Goal: Task Accomplishment & Management: Manage account settings

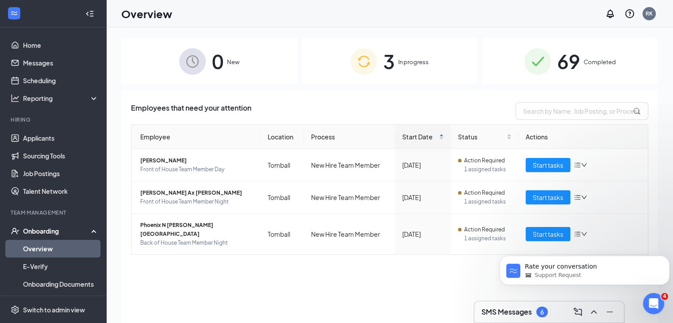
click at [456, 273] on div "Employee Location Process Start Date Status Actions Jimena Vindel Front of Hous…" at bounding box center [390, 203] width 518 height 159
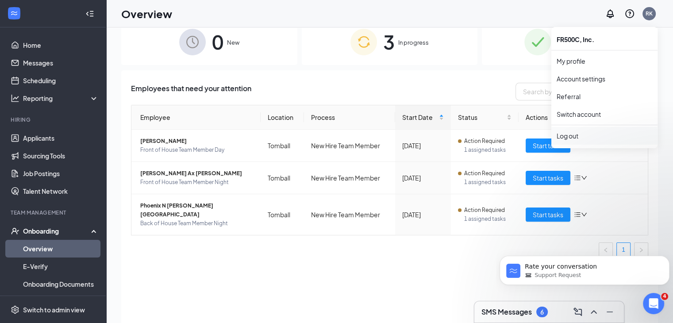
click at [570, 133] on div "Log out" at bounding box center [605, 135] width 96 height 9
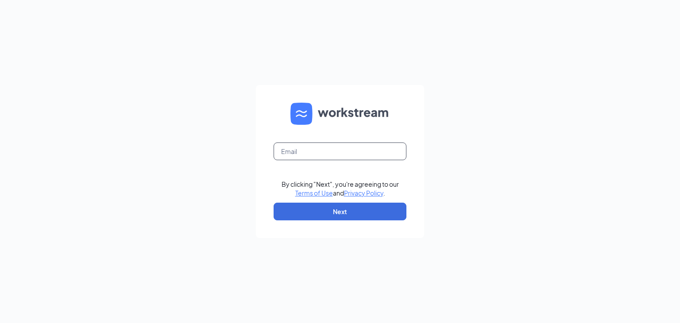
click at [343, 150] on input "text" at bounding box center [340, 152] width 133 height 18
type input "[PERSON_NAME][EMAIL_ADDRESS][DOMAIN_NAME]"
click at [323, 214] on button "Next" at bounding box center [340, 212] width 133 height 18
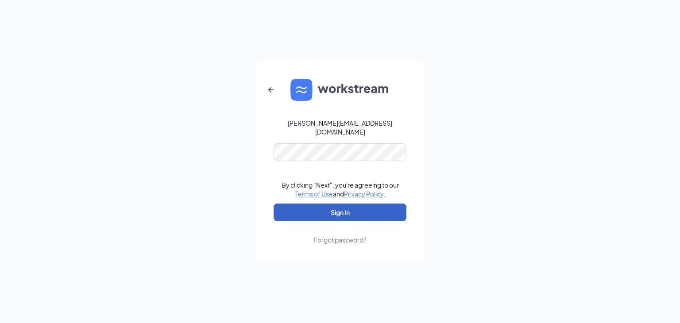
click at [324, 208] on button "Sign In" at bounding box center [340, 213] width 133 height 18
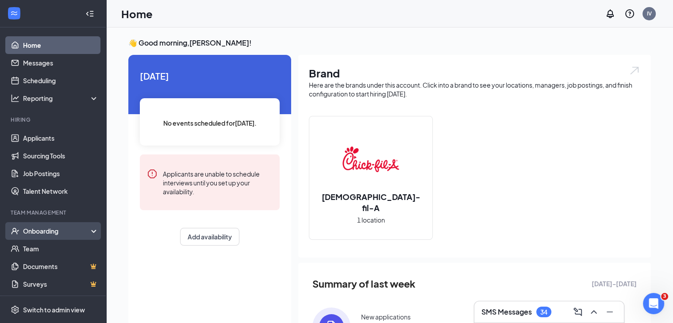
click at [36, 234] on div "Onboarding" at bounding box center [57, 231] width 68 height 9
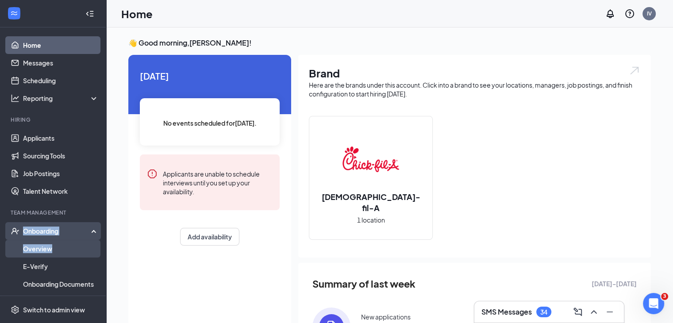
drag, startPoint x: 36, startPoint y: 234, endPoint x: 35, endPoint y: 251, distance: 17.3
click at [35, 251] on li "Onboarding Overview E-Verify Onboarding Documents Activity log" at bounding box center [53, 266] width 106 height 89
click at [60, 248] on link "Overview" at bounding box center [61, 249] width 76 height 18
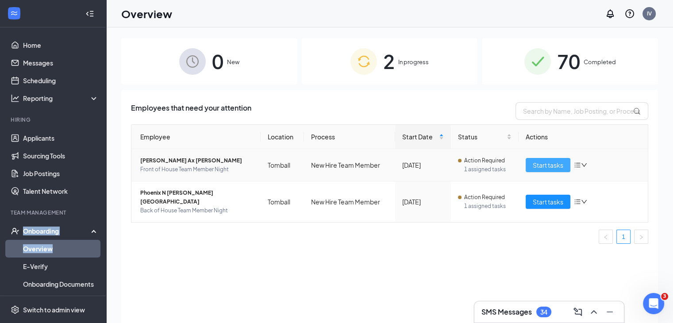
click at [542, 165] on span "Start tasks" at bounding box center [548, 165] width 31 height 10
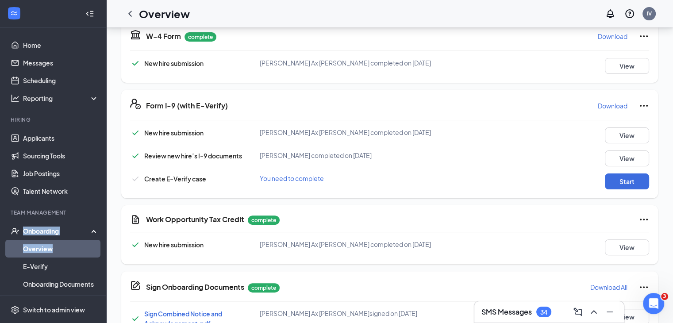
scroll to position [210, 0]
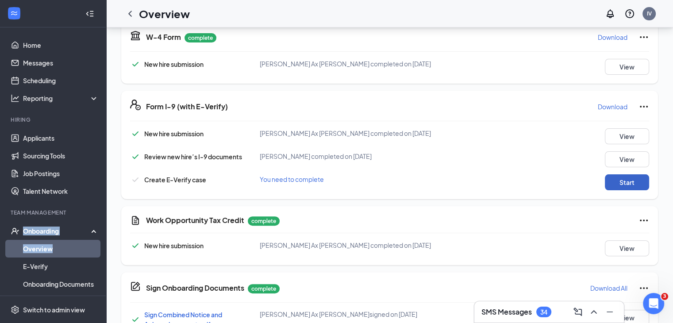
click at [626, 181] on button "Start" at bounding box center [627, 182] width 44 height 16
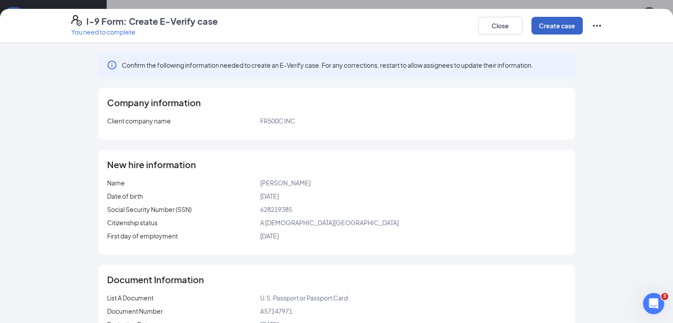
click at [583, 22] on button "Create case" at bounding box center [557, 26] width 51 height 18
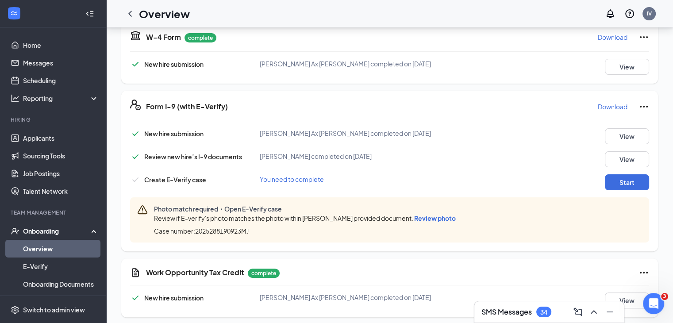
click at [435, 218] on span "Review photo" at bounding box center [435, 218] width 42 height 8
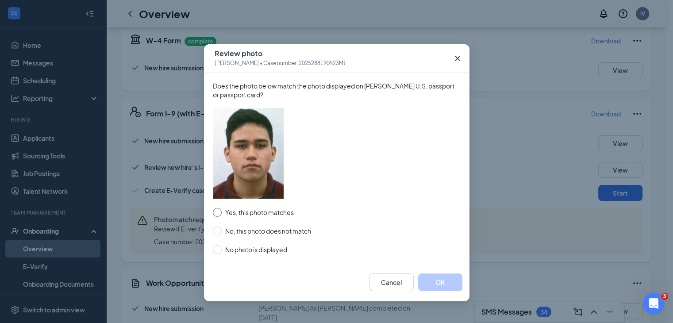
click at [214, 213] on input "Yes, this photo matches" at bounding box center [217, 212] width 9 height 9
radio input "true"
click at [442, 281] on button "OK" at bounding box center [440, 283] width 44 height 18
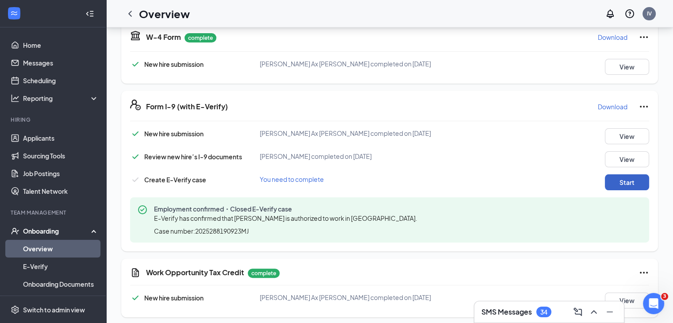
click at [628, 183] on button "Start" at bounding box center [627, 182] width 44 height 16
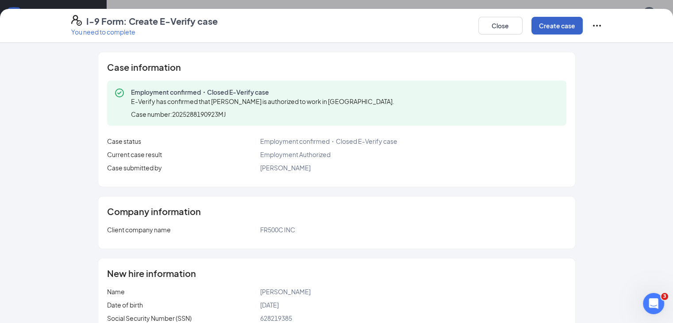
click at [583, 25] on button "Create case" at bounding box center [557, 26] width 51 height 18
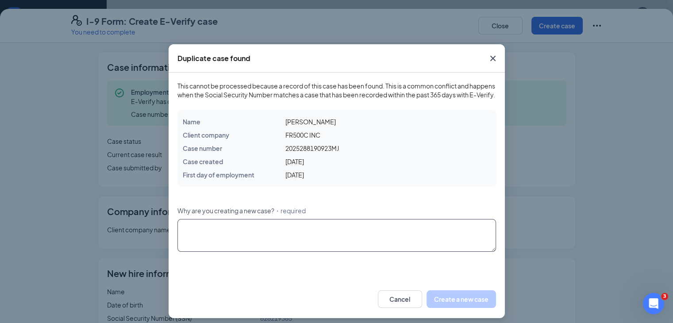
click at [238, 248] on textarea "Why are you creating a new case? ・required" at bounding box center [337, 235] width 319 height 33
click at [241, 251] on textarea "n" at bounding box center [337, 235] width 319 height 33
type textarea "new team"
click at [446, 308] on button "Create a new case" at bounding box center [462, 299] width 70 height 18
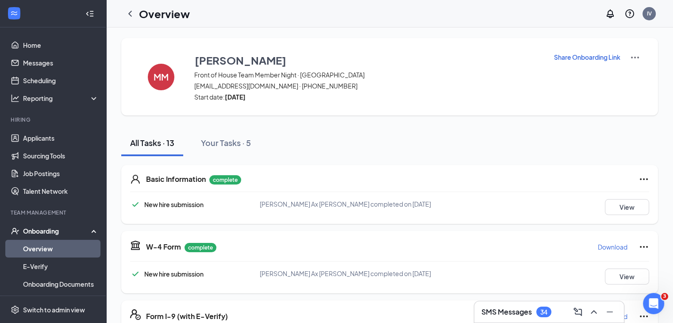
scroll to position [230, 0]
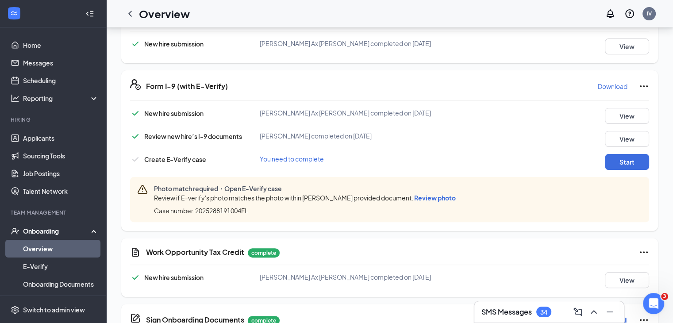
click at [443, 196] on span "Review photo" at bounding box center [435, 198] width 42 height 8
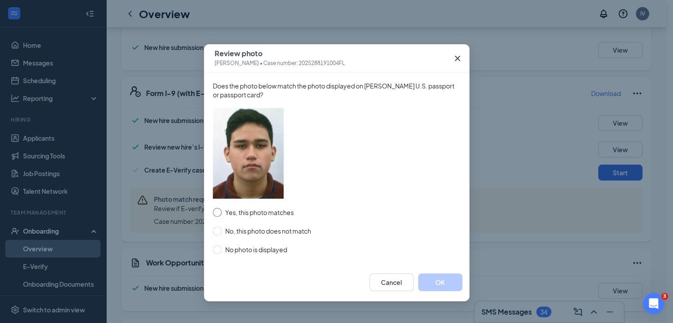
click at [220, 211] on input "Yes, this photo matches" at bounding box center [217, 212] width 9 height 9
radio input "true"
click at [448, 285] on button "OK" at bounding box center [440, 283] width 44 height 18
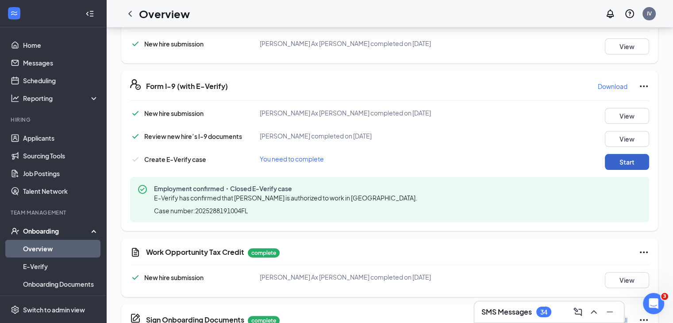
click at [628, 159] on button "Start" at bounding box center [627, 162] width 44 height 16
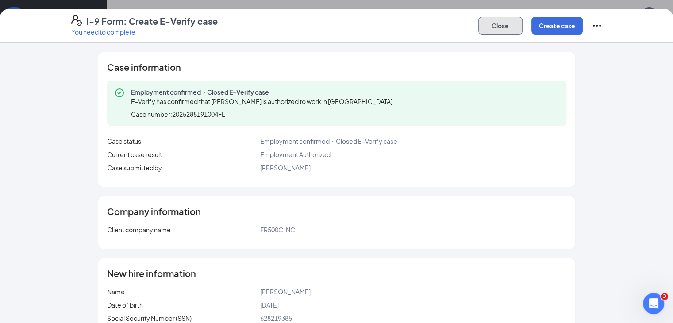
click at [523, 22] on button "Close" at bounding box center [501, 26] width 44 height 18
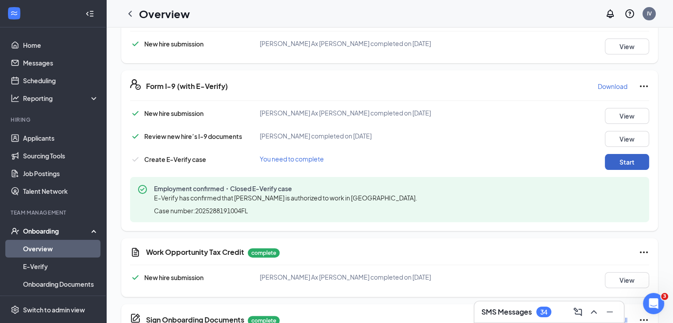
scroll to position [0, 0]
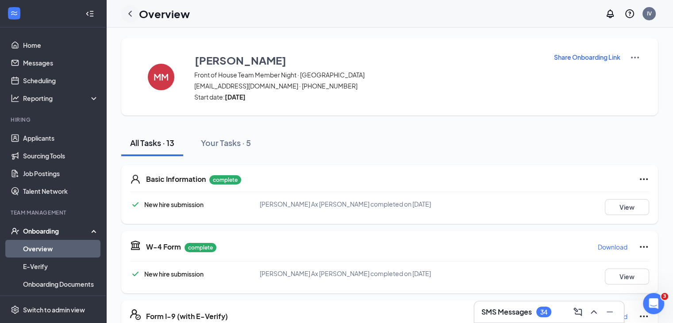
click at [129, 15] on icon "ChevronLeft" at bounding box center [130, 13] width 11 height 11
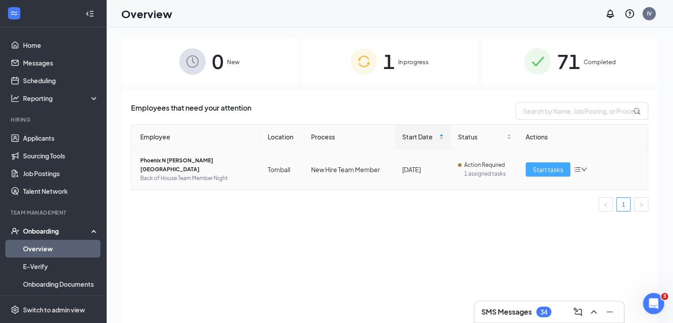
click at [542, 166] on span "Start tasks" at bounding box center [548, 170] width 31 height 10
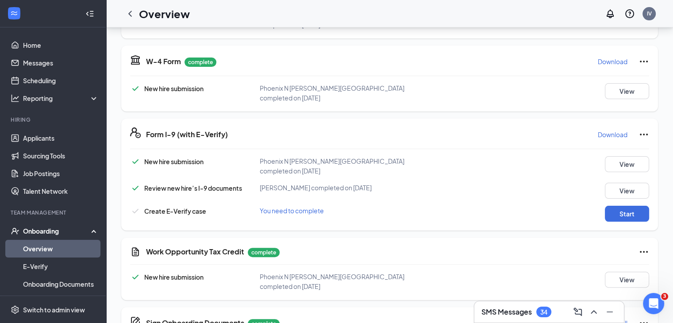
scroll to position [214, 0]
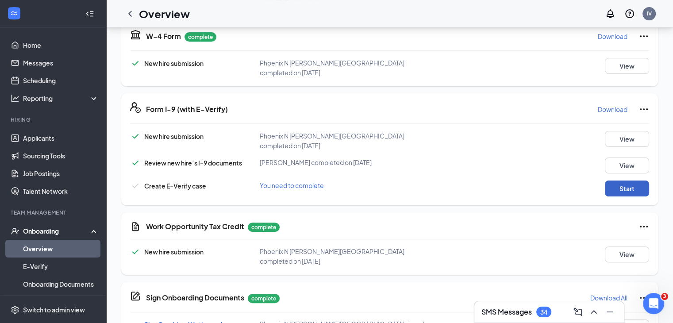
click at [629, 181] on button "Start" at bounding box center [627, 189] width 44 height 16
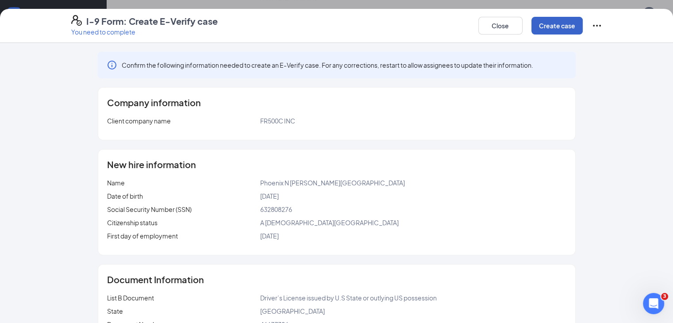
click at [583, 29] on button "Create case" at bounding box center [557, 26] width 51 height 18
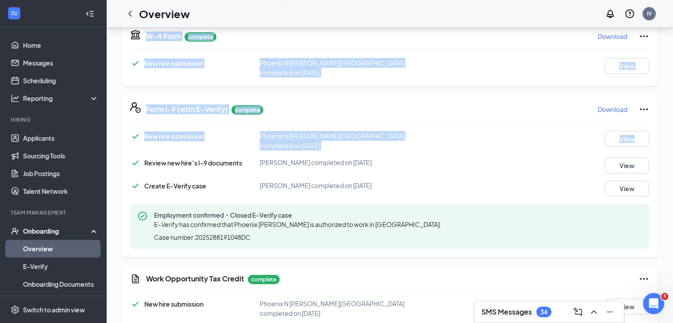
drag, startPoint x: 672, startPoint y: 139, endPoint x: 680, endPoint y: -39, distance: 177.3
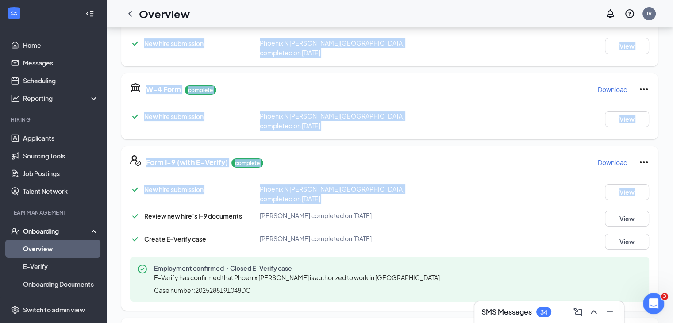
scroll to position [0, 0]
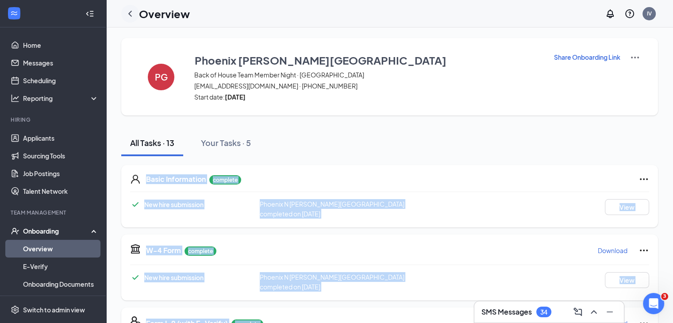
click at [131, 15] on icon "ChevronLeft" at bounding box center [130, 13] width 11 height 11
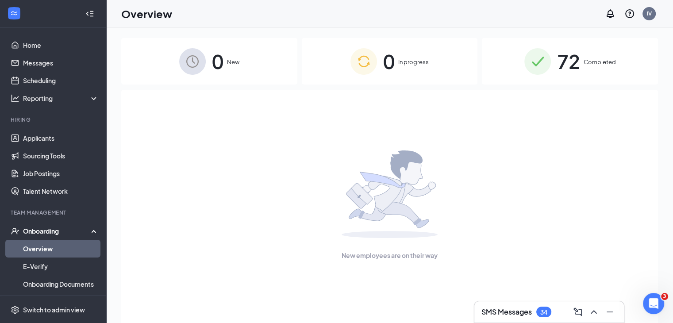
click at [567, 66] on span "72" at bounding box center [568, 61] width 23 height 31
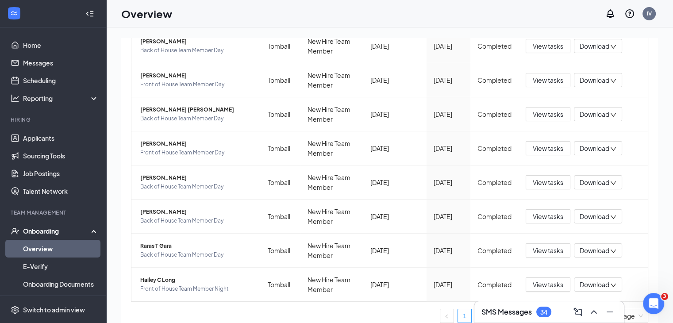
scroll to position [206, 0]
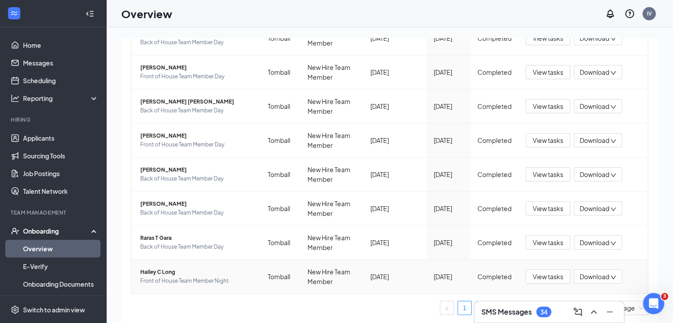
click at [603, 276] on span "Download" at bounding box center [595, 276] width 30 height 9
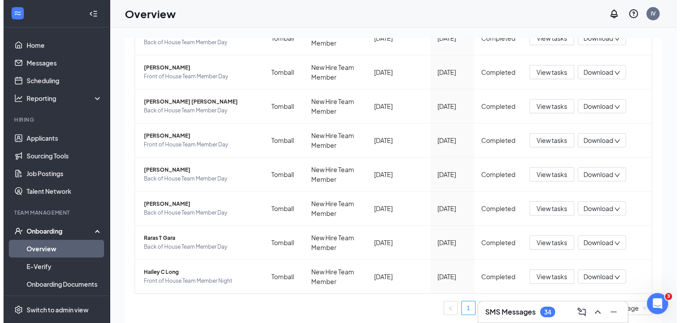
scroll to position [0, 0]
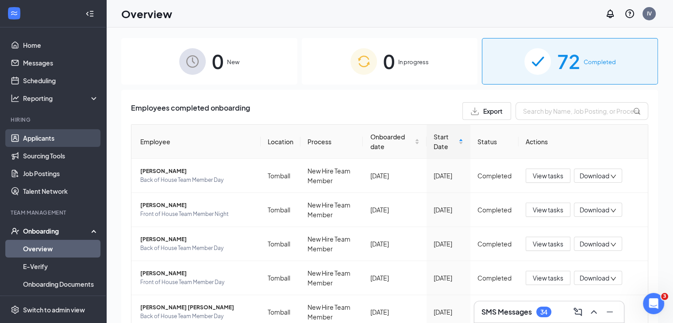
click at [44, 142] on link "Applicants" at bounding box center [61, 138] width 76 height 18
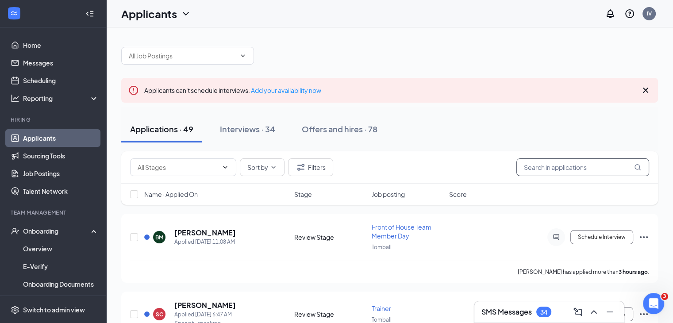
click at [537, 170] on input "text" at bounding box center [583, 167] width 133 height 18
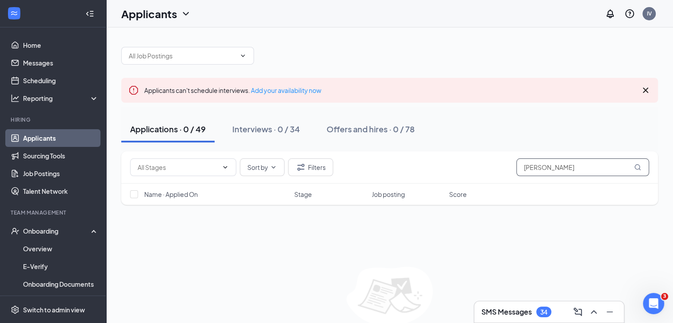
click at [554, 171] on input "favian" at bounding box center [583, 167] width 133 height 18
type input "fabian"
click at [360, 131] on div "Offers and hires · 1 / 78" at bounding box center [369, 129] width 85 height 11
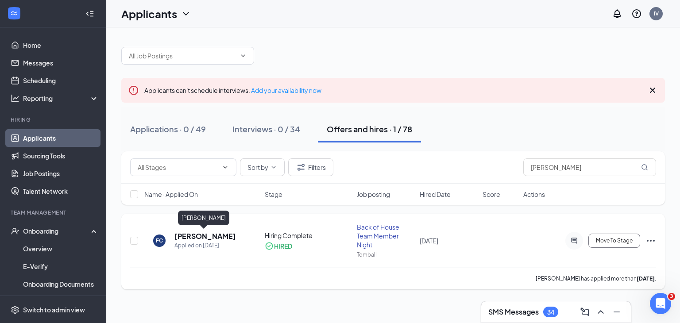
click at [211, 232] on h5 "Fabian Chavez" at bounding box center [205, 237] width 62 height 10
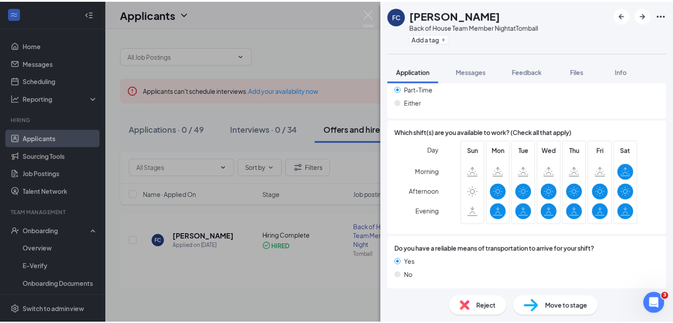
scroll to position [668, 0]
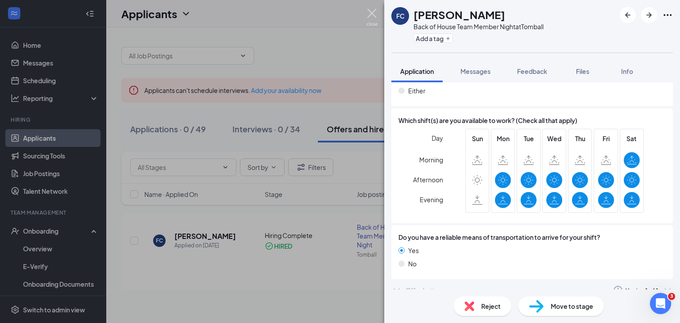
drag, startPoint x: 638, startPoint y: 253, endPoint x: 372, endPoint y: 11, distance: 358.8
click at [372, 11] on img at bounding box center [372, 17] width 11 height 17
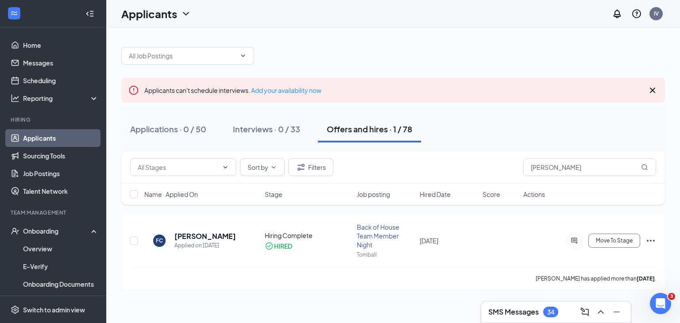
click at [372, 11] on div "Applicants IV" at bounding box center [393, 13] width 574 height 27
click at [62, 140] on link "Applicants" at bounding box center [61, 138] width 76 height 18
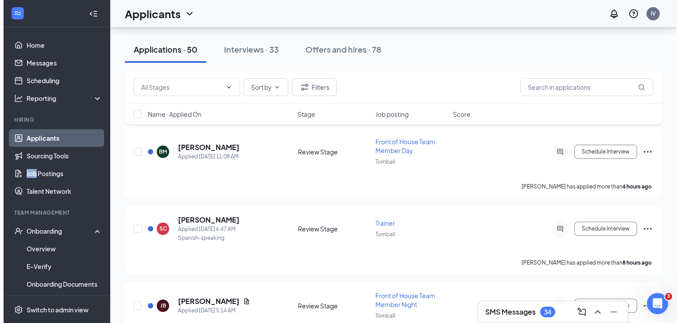
scroll to position [88, 0]
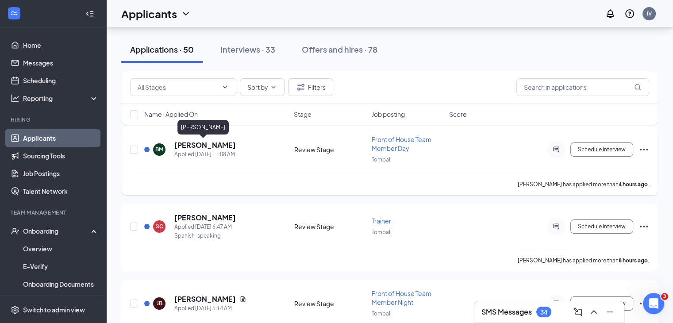
click at [213, 146] on h5 "bethany mann" at bounding box center [205, 145] width 62 height 10
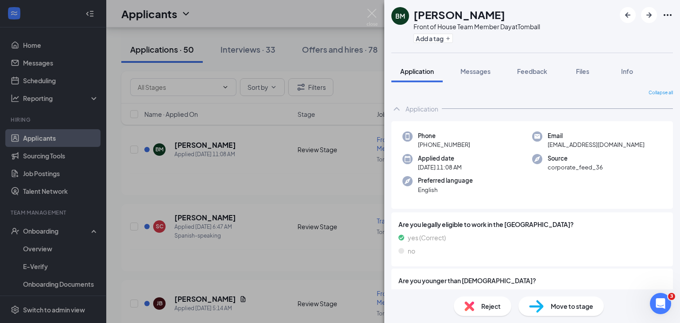
click at [571, 307] on span "Move to stage" at bounding box center [572, 306] width 43 height 10
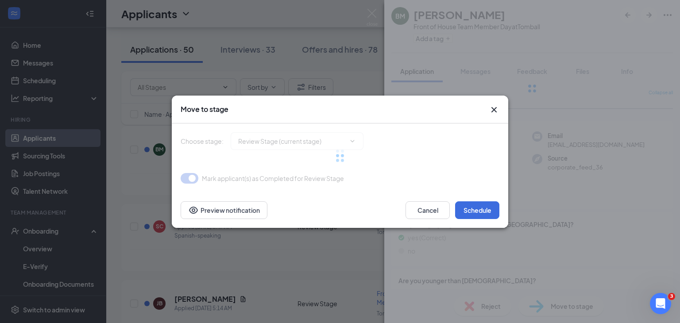
type input "Onsite Interview (next stage)"
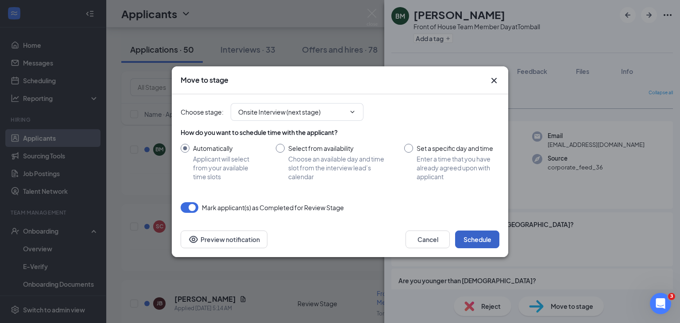
click at [469, 242] on button "Schedule" at bounding box center [477, 240] width 44 height 18
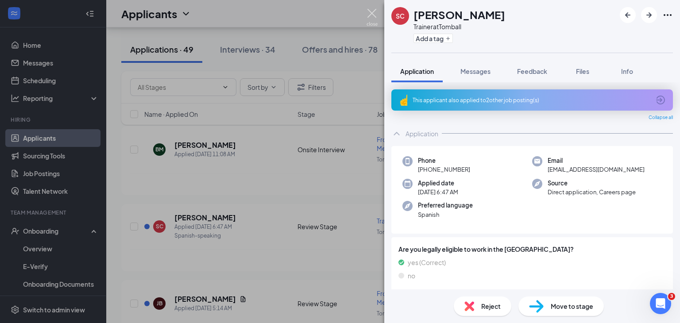
click at [374, 12] on img at bounding box center [372, 17] width 11 height 17
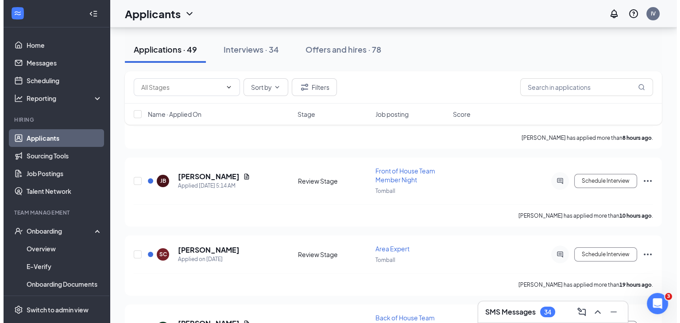
scroll to position [133, 0]
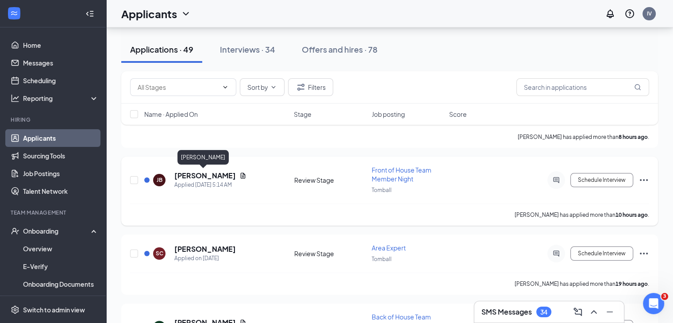
click at [193, 178] on h5 "Jeffrey Bogan" at bounding box center [205, 176] width 62 height 10
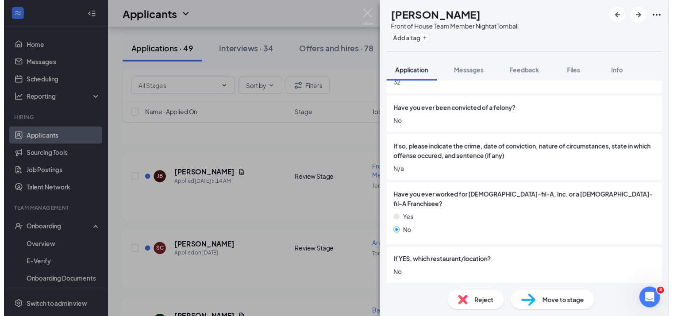
scroll to position [267, 0]
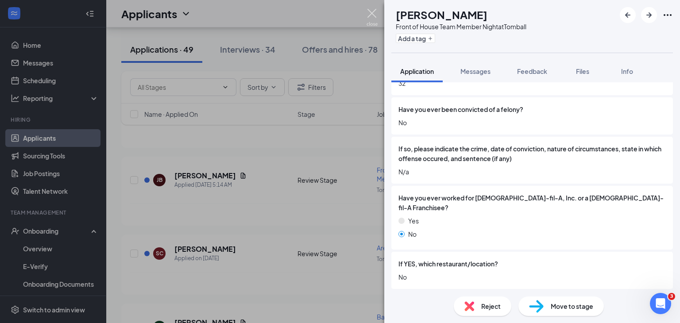
click at [367, 11] on img at bounding box center [372, 17] width 11 height 17
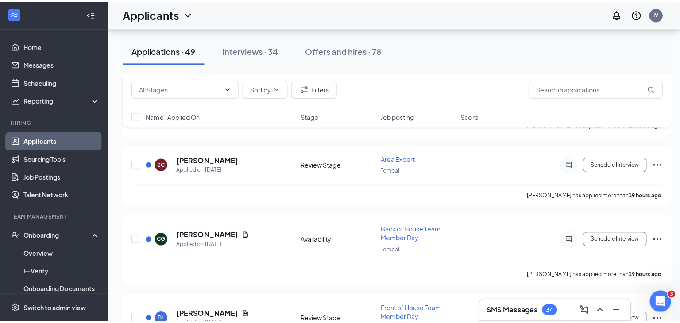
scroll to position [227, 0]
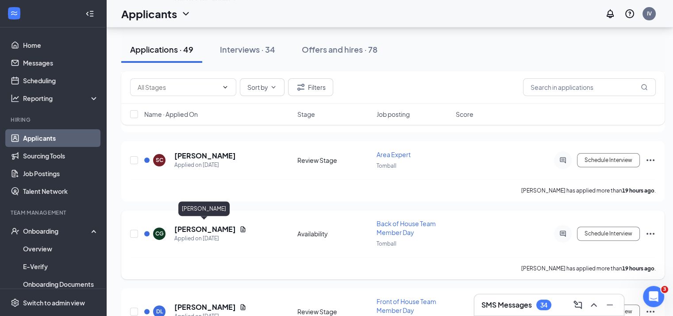
click at [213, 229] on h5 "Cherise Guillory" at bounding box center [205, 229] width 62 height 10
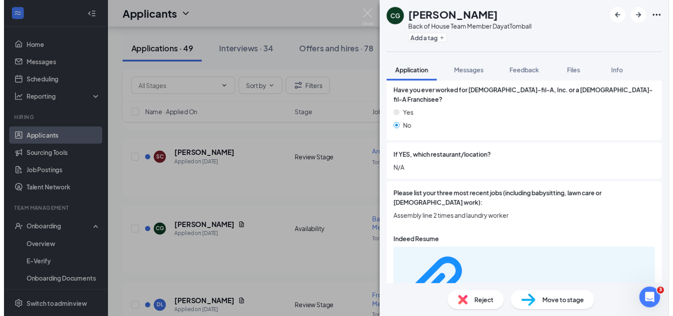
scroll to position [330, 0]
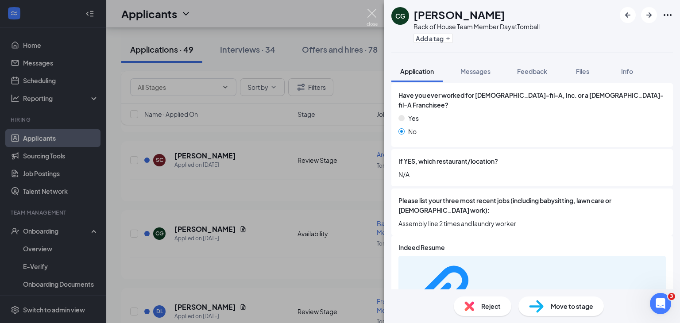
click at [375, 15] on img at bounding box center [372, 17] width 11 height 17
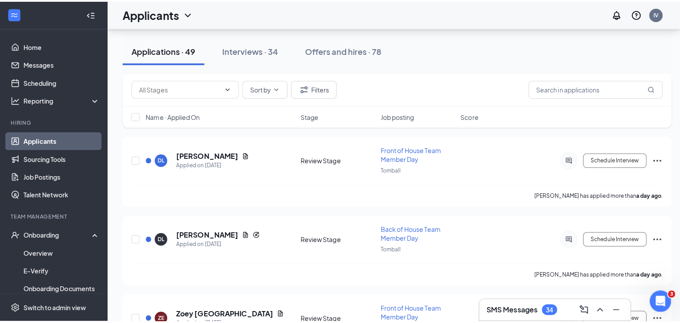
scroll to position [367, 0]
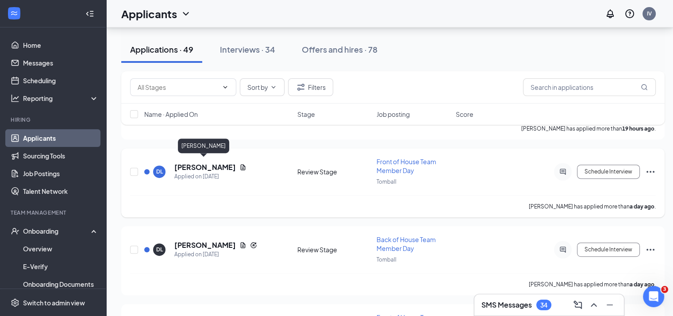
click at [192, 164] on h5 "DEKER LUKESIC" at bounding box center [205, 167] width 62 height 10
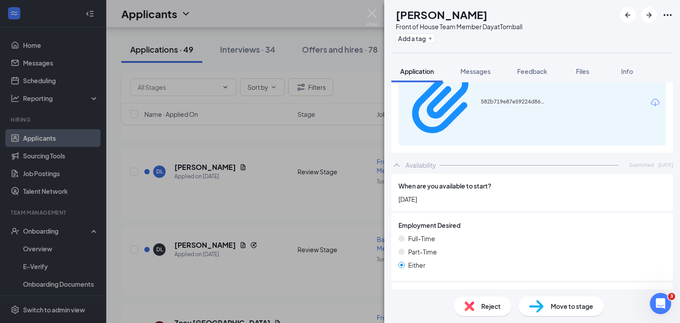
scroll to position [602, 0]
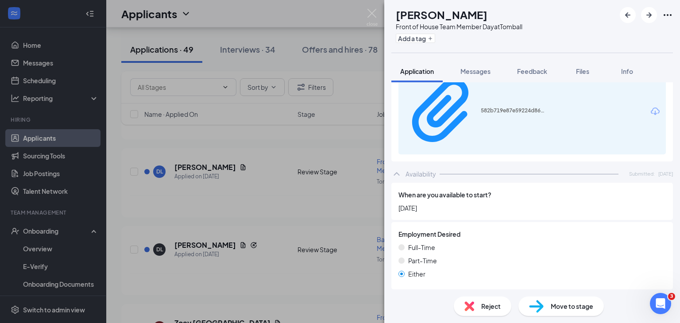
click at [557, 313] on div "Move to stage" at bounding box center [560, 306] width 85 height 19
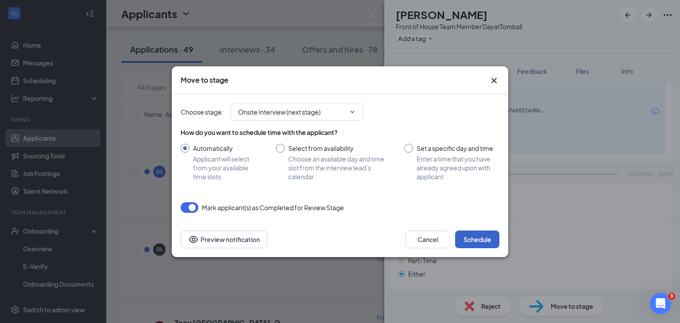
click at [483, 236] on button "Schedule" at bounding box center [477, 240] width 44 height 18
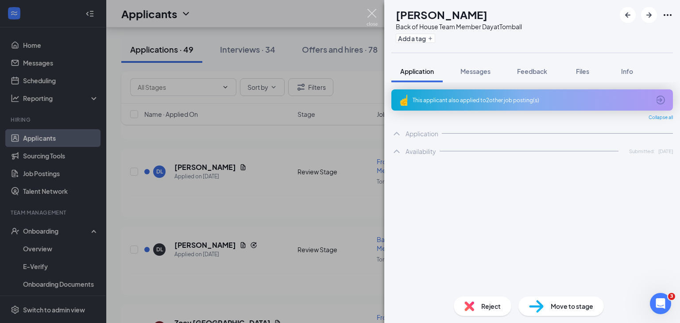
click at [371, 11] on img at bounding box center [372, 17] width 11 height 17
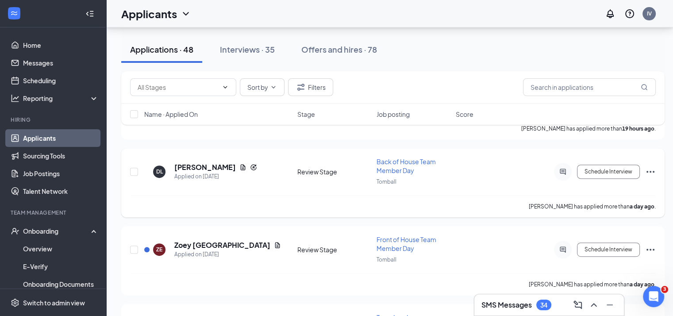
click at [520, 167] on div "Schedule Interview" at bounding box center [576, 172] width 159 height 18
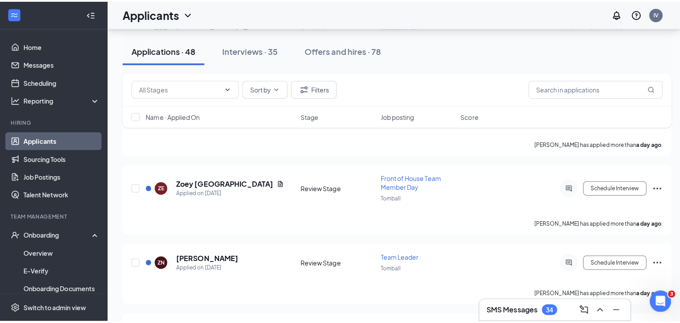
scroll to position [437, 0]
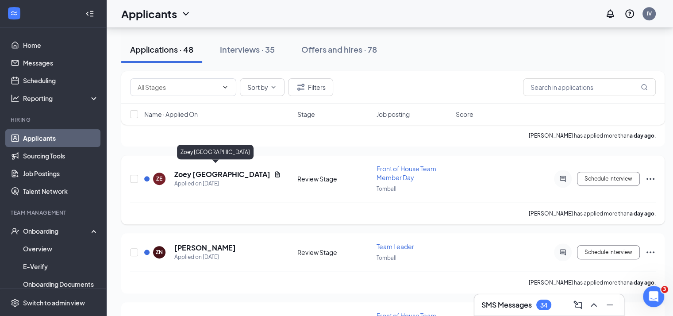
click at [205, 170] on h5 "Zoey England" at bounding box center [222, 175] width 96 height 10
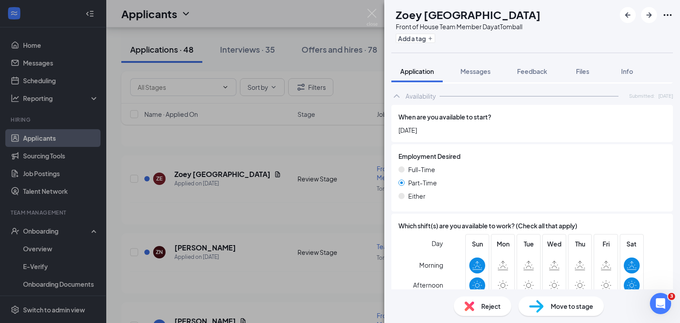
scroll to position [675, 0]
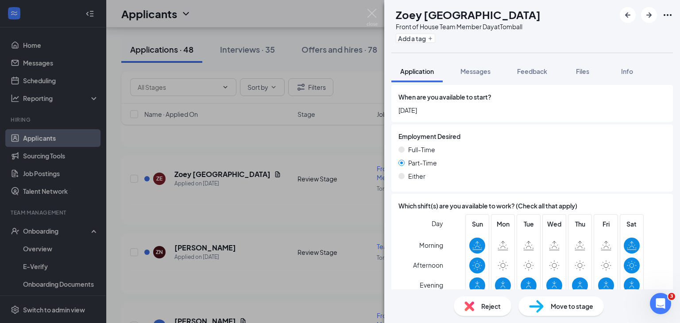
click at [481, 301] on div "Reject" at bounding box center [483, 306] width 58 height 19
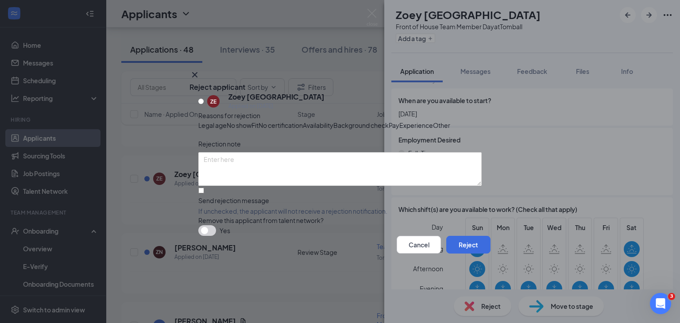
click at [433, 130] on div "Other" at bounding box center [441, 125] width 17 height 10
click at [203, 193] on input "Send rejection message If unchecked, the applicant will not receive a rejection…" at bounding box center [201, 191] width 6 height 6
checkbox input "true"
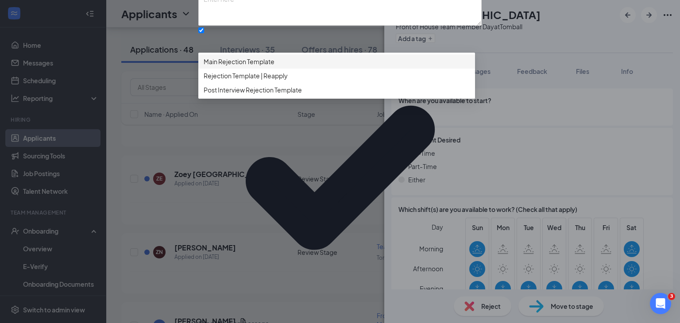
click at [243, 66] on span "Main Rejection Template" at bounding box center [239, 62] width 71 height 10
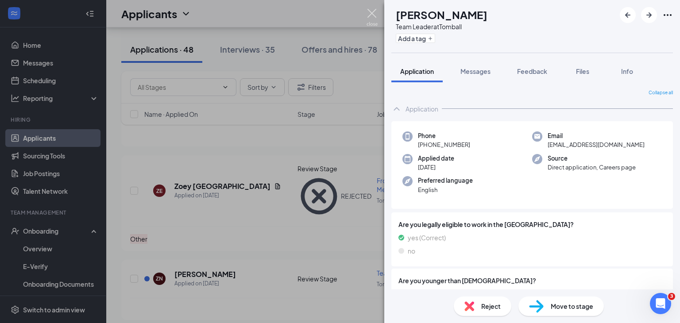
click at [373, 10] on img at bounding box center [372, 17] width 11 height 17
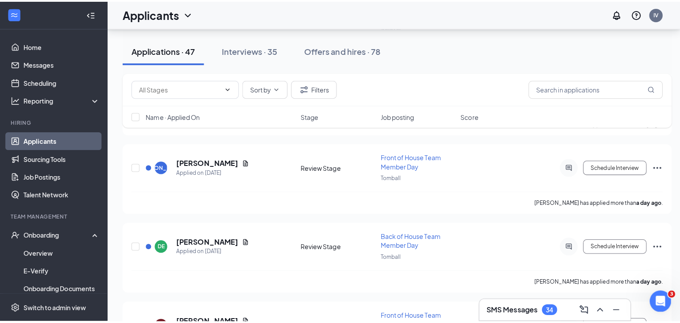
scroll to position [533, 0]
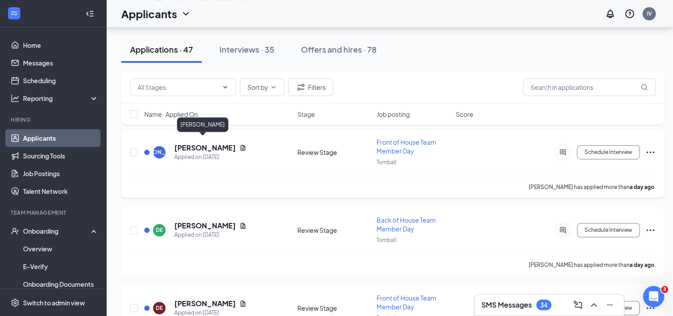
click at [203, 143] on h5 "John Ohanlon" at bounding box center [205, 148] width 62 height 10
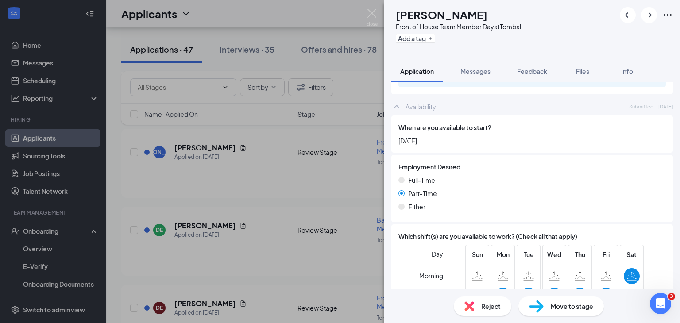
scroll to position [575, 0]
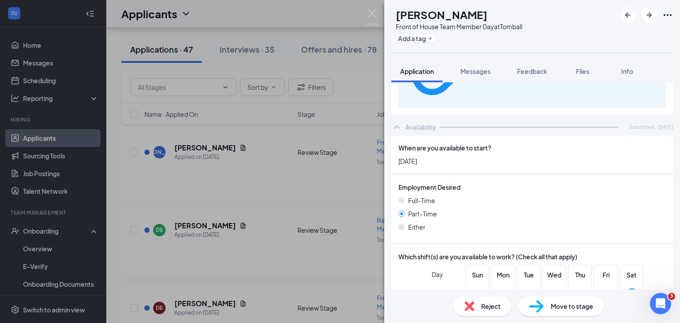
click at [552, 313] on div "Move to stage" at bounding box center [560, 306] width 85 height 19
type input "Onsite Interview (next stage)"
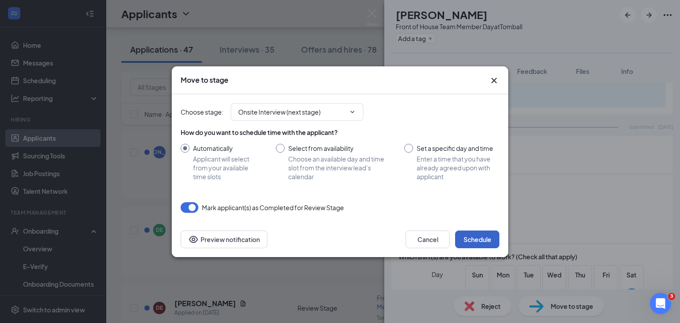
click at [476, 240] on button "Schedule" at bounding box center [477, 240] width 44 height 18
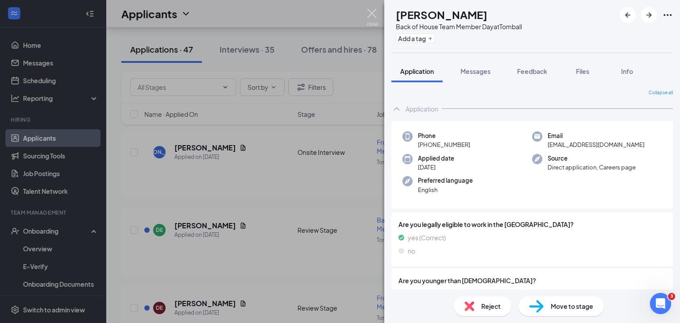
click at [370, 9] on img at bounding box center [372, 17] width 11 height 17
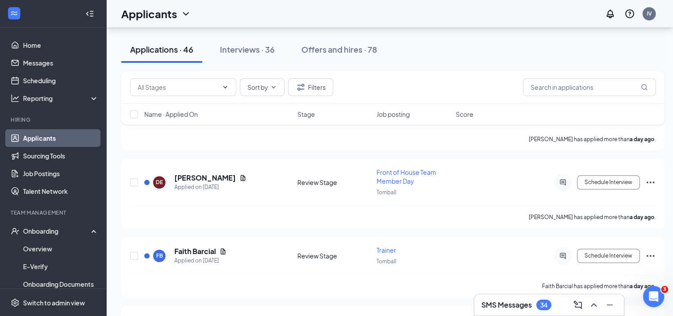
scroll to position [588, 0]
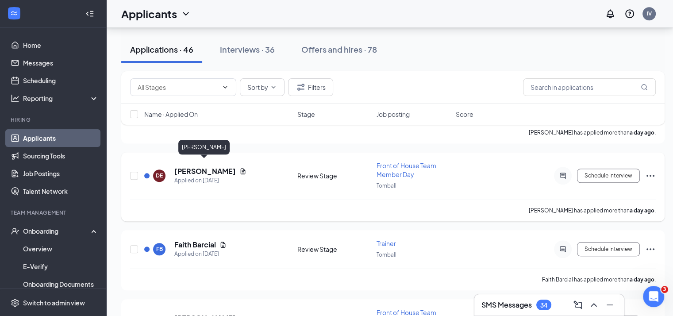
click at [200, 166] on h5 "Diara Edmonson" at bounding box center [205, 171] width 62 height 10
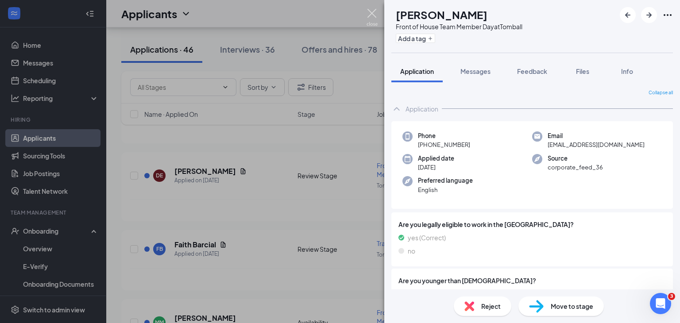
click at [373, 15] on img at bounding box center [372, 17] width 11 height 17
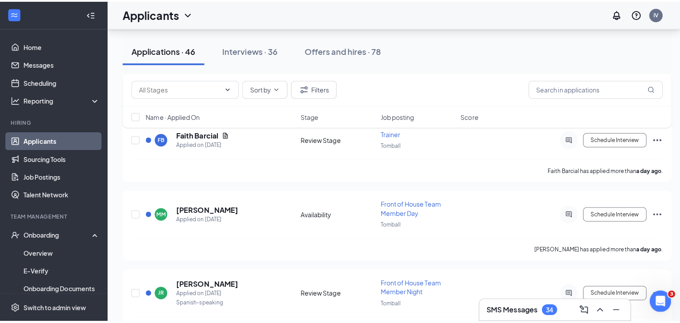
scroll to position [711, 0]
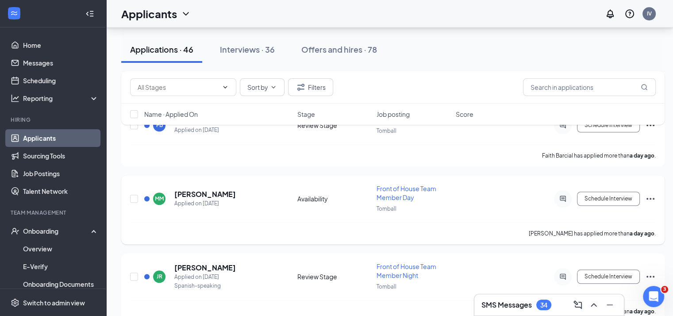
click at [412, 222] on div "Meideris Molina has applied more than a day ago ." at bounding box center [393, 233] width 526 height 22
click at [210, 189] on h5 "Meideris Molina" at bounding box center [205, 194] width 62 height 10
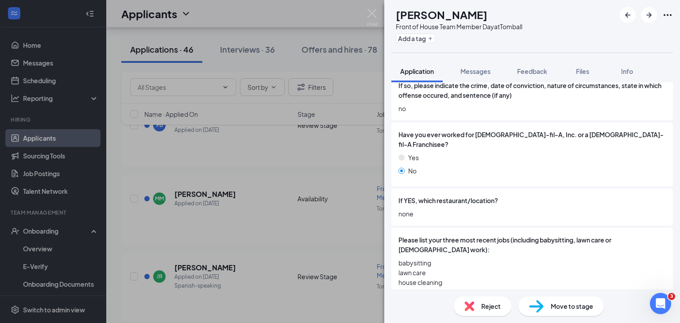
scroll to position [368, 0]
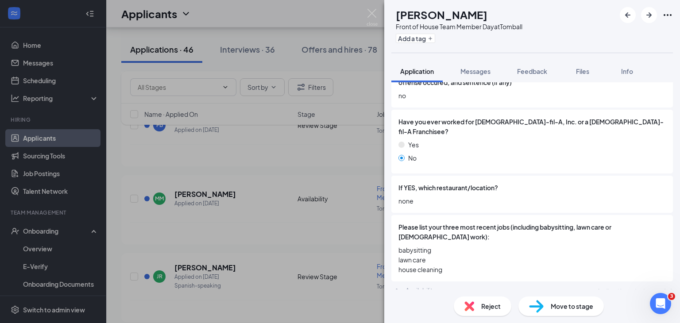
click at [568, 307] on span "Move to stage" at bounding box center [572, 306] width 43 height 10
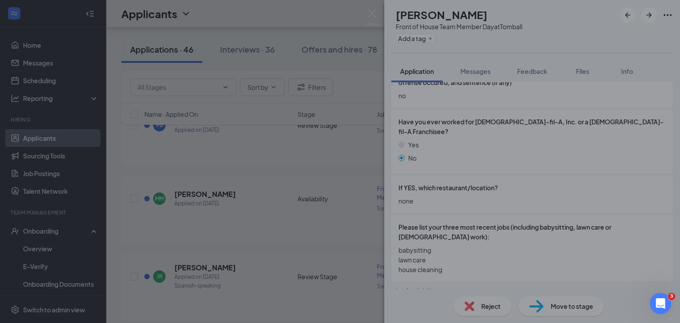
scroll to position [365, 0]
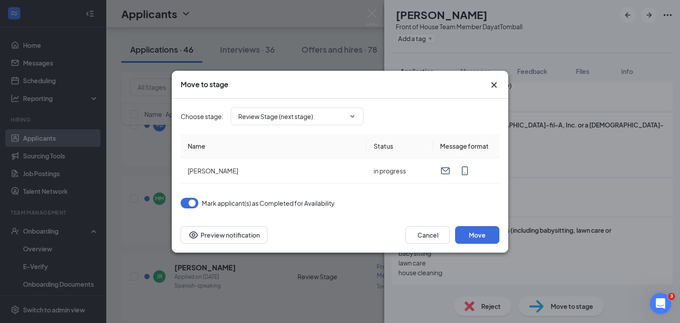
click at [477, 224] on div "Cancel Move Preview notification" at bounding box center [340, 234] width 336 height 35
click at [477, 233] on button "Move" at bounding box center [477, 235] width 44 height 18
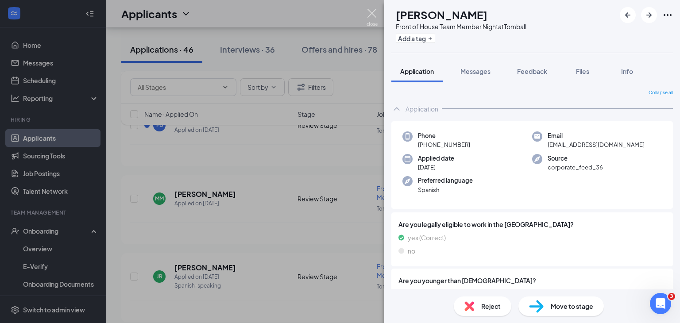
click at [370, 18] on img at bounding box center [372, 17] width 11 height 17
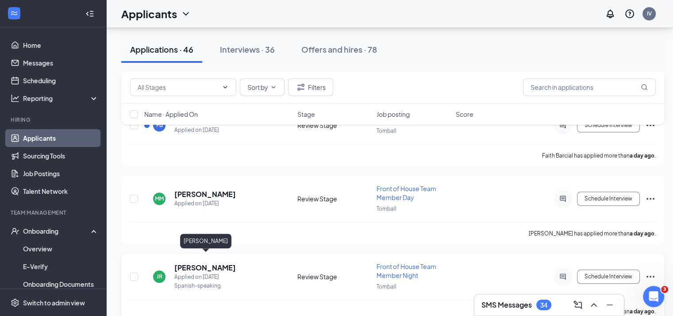
click at [197, 263] on h5 "JUAN RIVAS ULLIOA" at bounding box center [205, 268] width 62 height 10
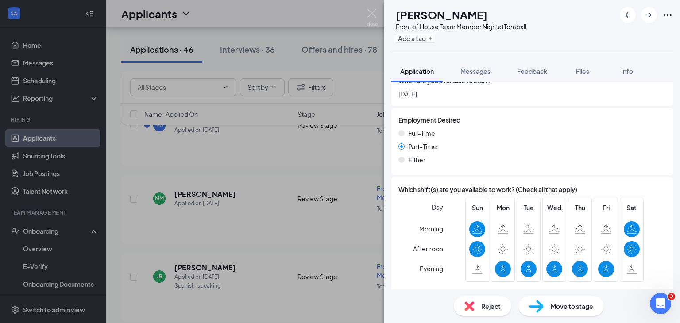
scroll to position [571, 0]
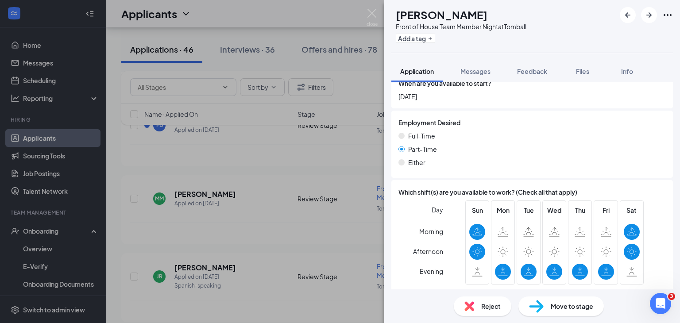
click at [558, 313] on div "Move to stage" at bounding box center [560, 306] width 85 height 19
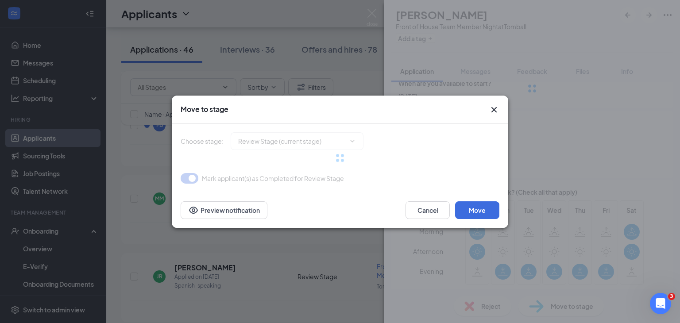
type input "Onsite Interview (next stage)"
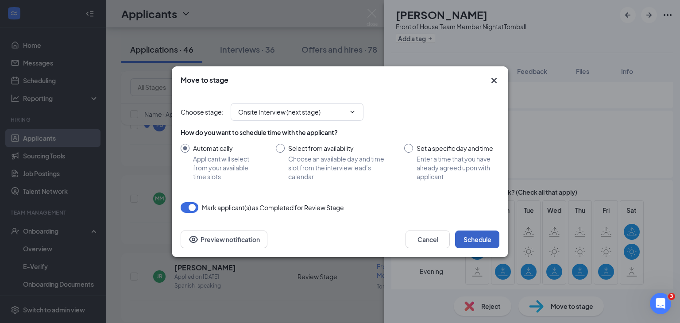
click at [481, 242] on button "Schedule" at bounding box center [477, 240] width 44 height 18
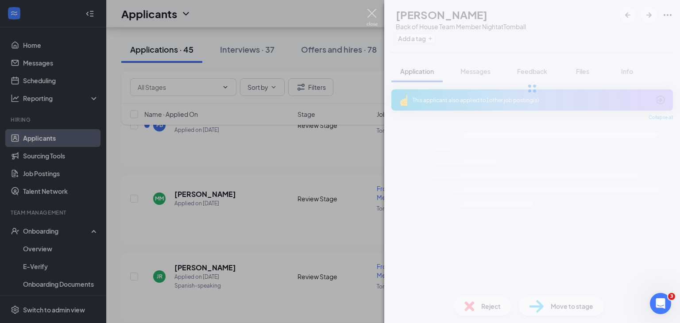
click at [373, 13] on img at bounding box center [372, 17] width 11 height 17
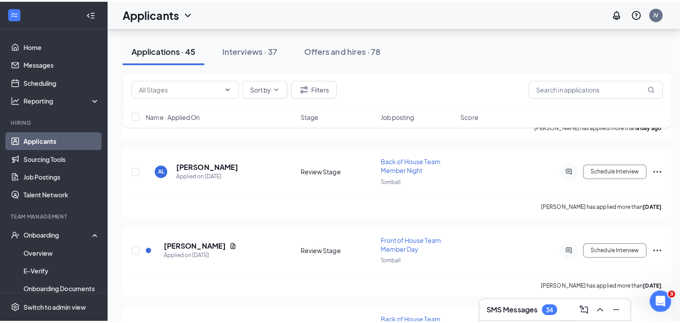
scroll to position [816, 0]
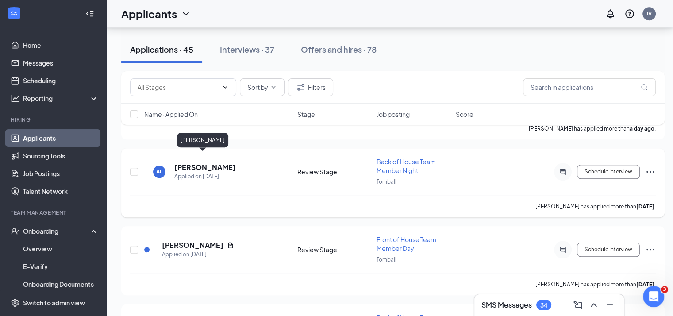
click at [202, 162] on h5 "ashley letson" at bounding box center [205, 167] width 62 height 10
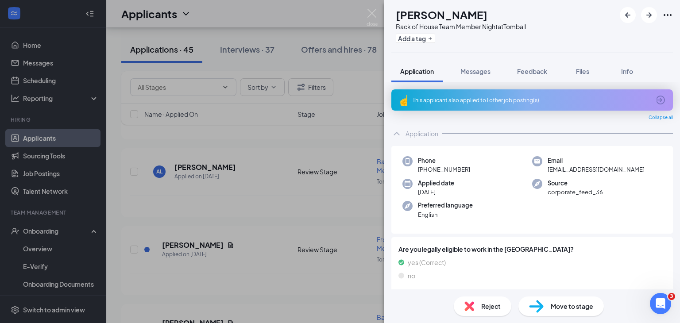
click at [577, 307] on span "Move to stage" at bounding box center [572, 306] width 43 height 10
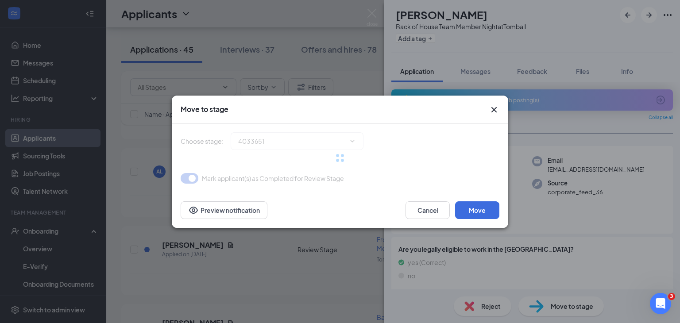
type input "Onsite Interview (next stage)"
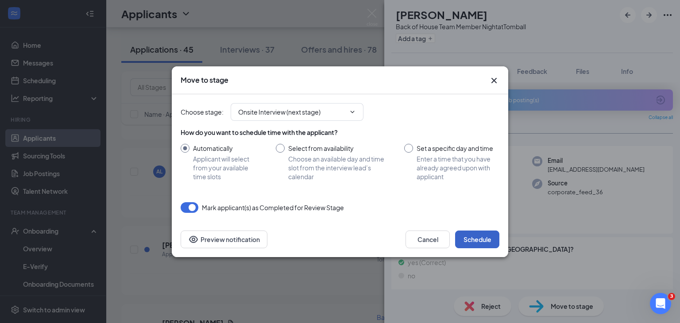
click at [476, 239] on button "Schedule" at bounding box center [477, 240] width 44 height 18
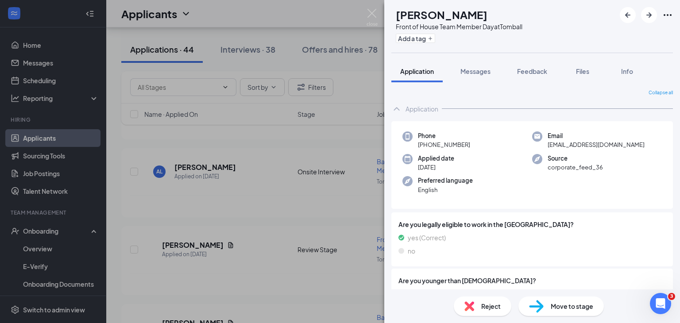
click at [378, 8] on div "ML Molly Liles Front of House Team Member Day at Tomball Add a tag Application …" at bounding box center [340, 161] width 680 height 323
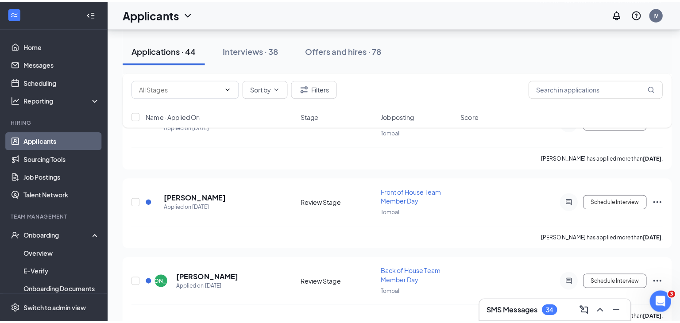
scroll to position [948, 0]
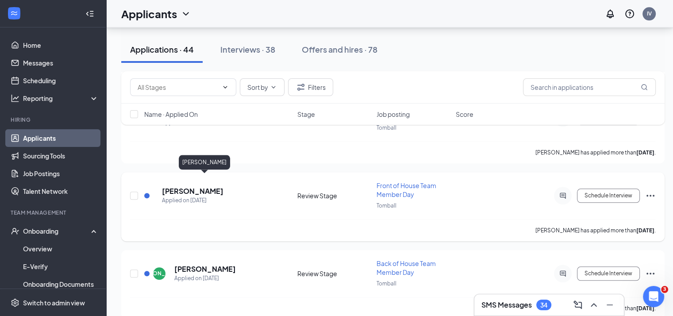
click at [198, 186] on h5 "Jantzel Acevedo" at bounding box center [193, 191] width 62 height 10
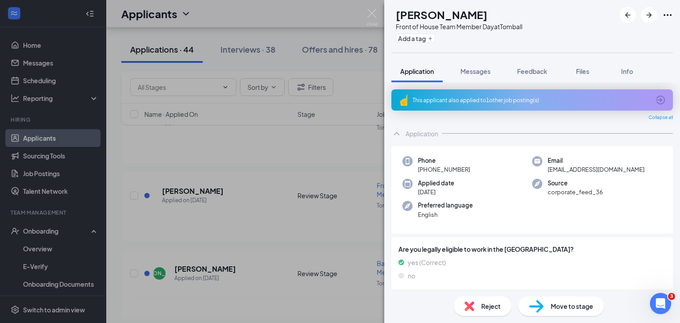
click at [551, 309] on span "Move to stage" at bounding box center [572, 306] width 43 height 10
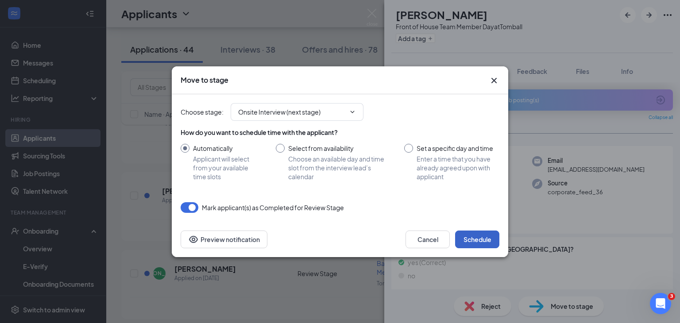
click at [472, 240] on button "Schedule" at bounding box center [477, 240] width 44 height 18
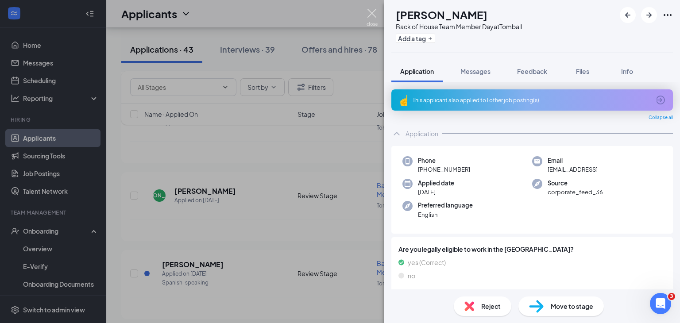
click at [370, 16] on img at bounding box center [372, 17] width 11 height 17
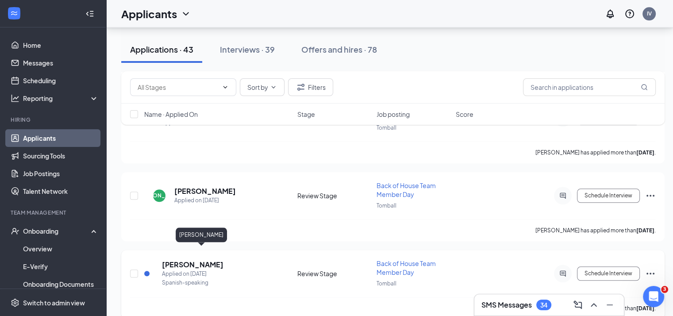
click at [197, 260] on h5 "Sinai Vera" at bounding box center [193, 265] width 62 height 10
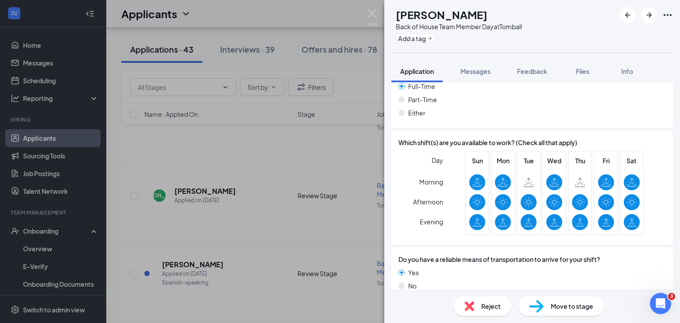
scroll to position [606, 0]
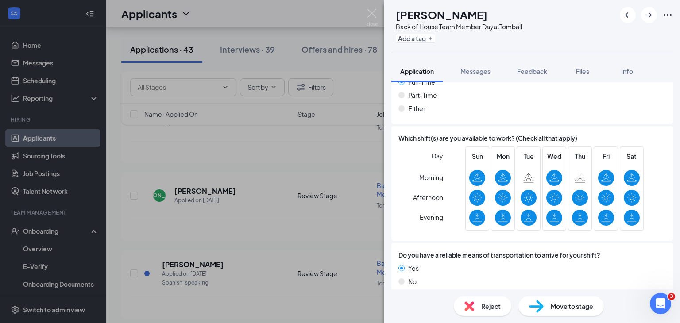
click at [552, 310] on span "Move to stage" at bounding box center [572, 306] width 43 height 10
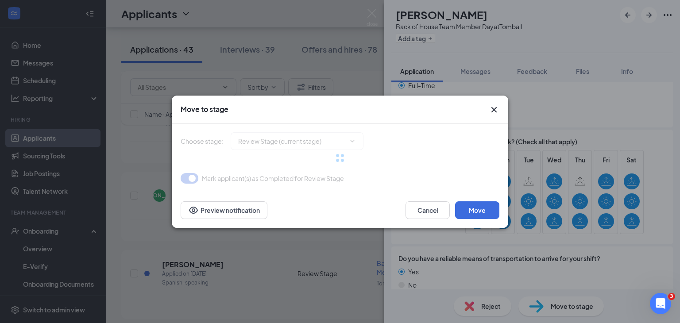
type input "Onsite Interview (next stage)"
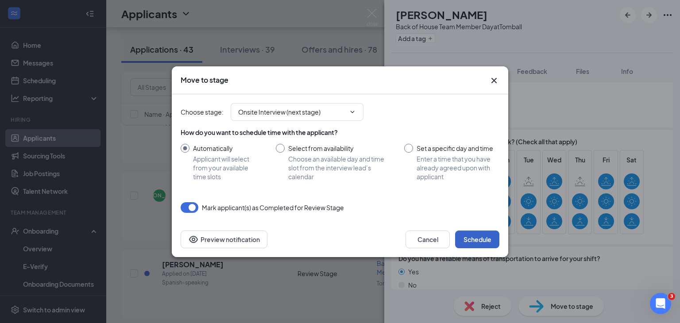
click at [463, 236] on button "Schedule" at bounding box center [477, 240] width 44 height 18
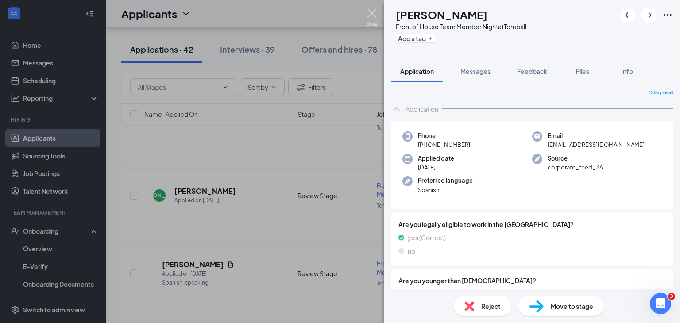
click at [370, 12] on img at bounding box center [372, 17] width 11 height 17
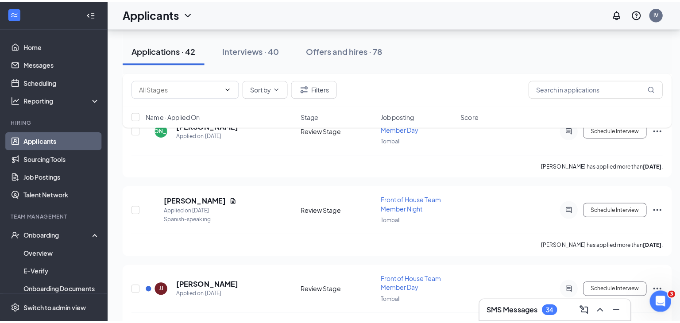
scroll to position [1009, 0]
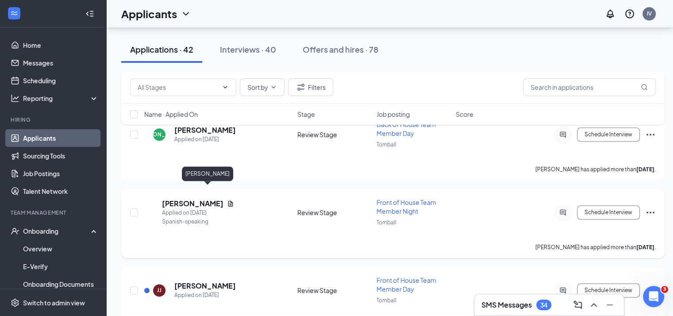
click at [224, 199] on h5 "Roberto Ayala-Cortez" at bounding box center [193, 204] width 62 height 10
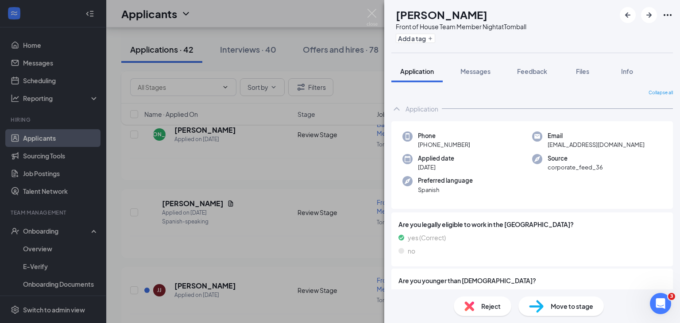
click at [556, 306] on span "Move to stage" at bounding box center [572, 306] width 43 height 10
type input "Onsite Interview (next stage)"
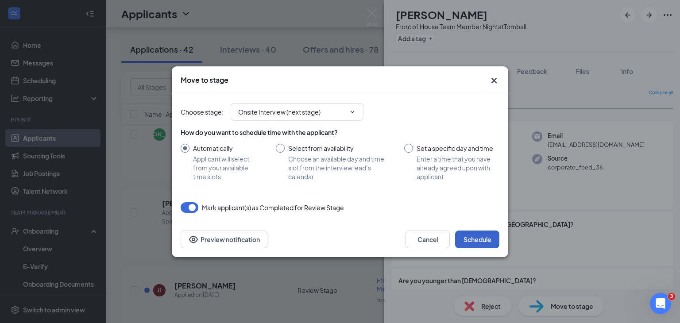
click at [472, 235] on button "Schedule" at bounding box center [477, 240] width 44 height 18
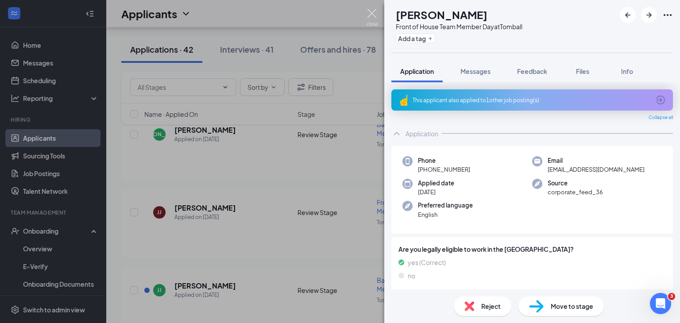
click at [371, 13] on img at bounding box center [372, 17] width 11 height 17
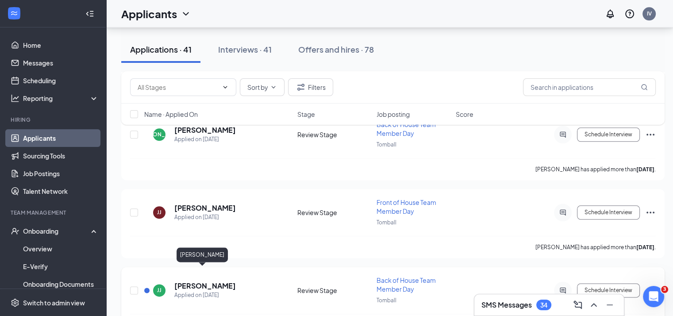
click at [205, 281] on h5 "Joseph Johns" at bounding box center [205, 286] width 62 height 10
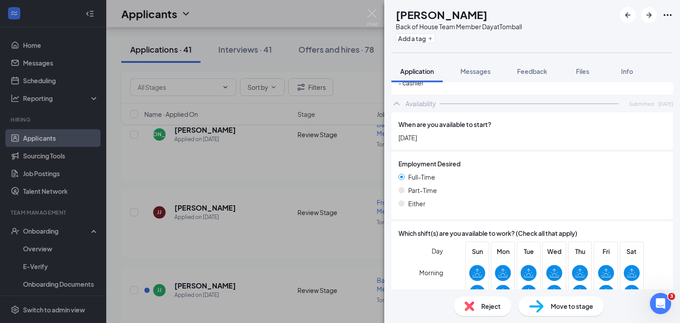
scroll to position [554, 0]
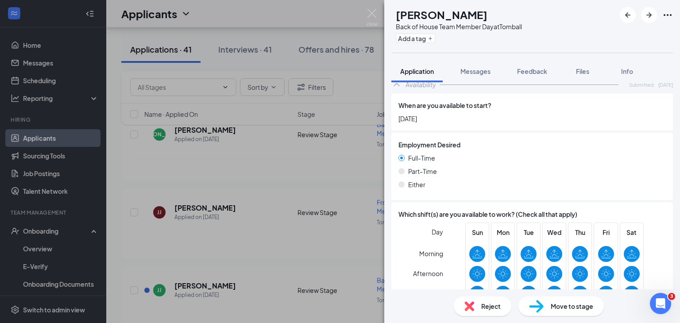
click at [580, 305] on span "Move to stage" at bounding box center [572, 306] width 43 height 10
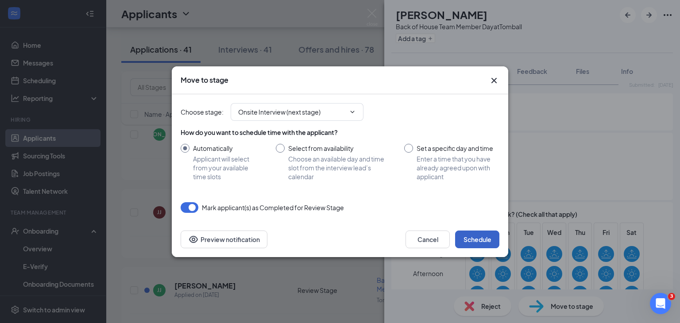
click at [479, 243] on button "Schedule" at bounding box center [477, 240] width 44 height 18
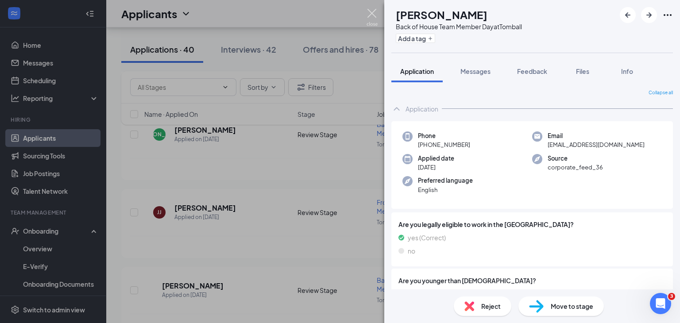
click at [370, 15] on img at bounding box center [372, 17] width 11 height 17
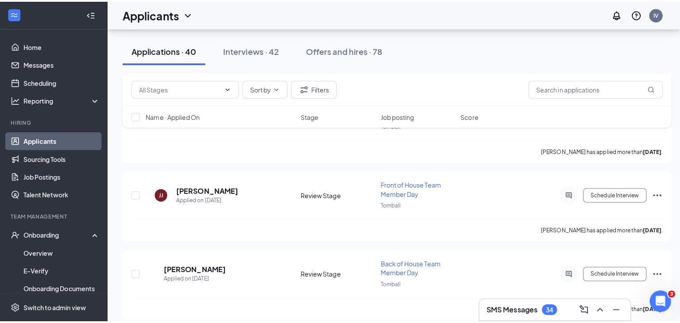
scroll to position [1041, 0]
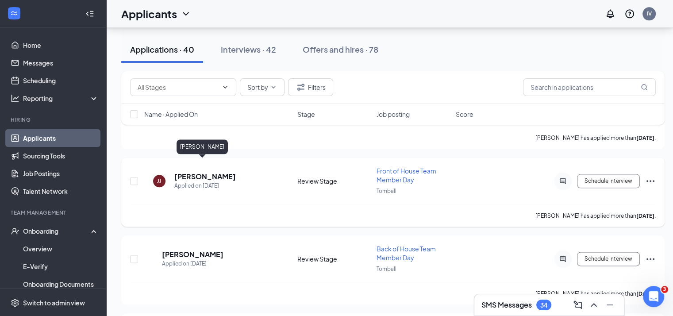
click at [195, 172] on h5 "Joseph Johns" at bounding box center [205, 177] width 62 height 10
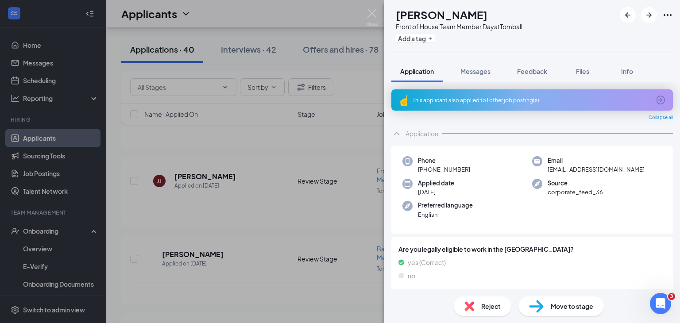
click at [565, 305] on span "Move to stage" at bounding box center [572, 306] width 43 height 10
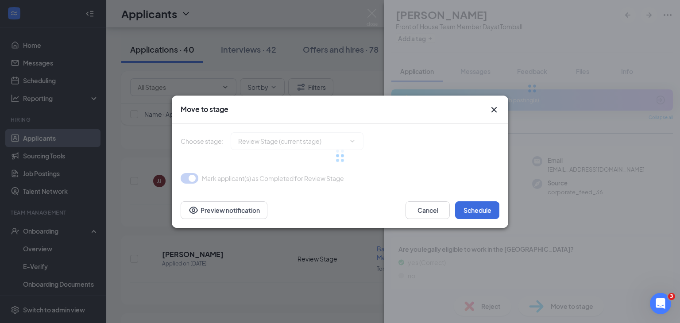
type input "Onsite Interview (next stage)"
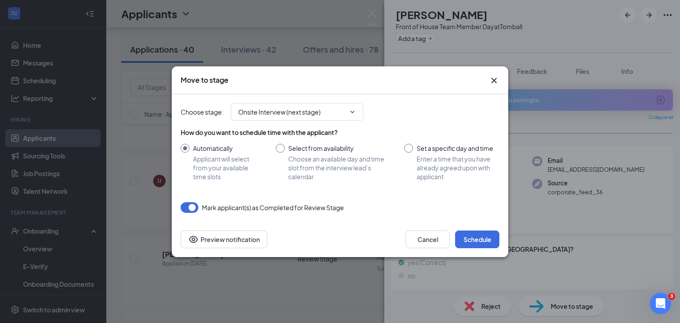
click at [471, 229] on div "Cancel Schedule Preview notification" at bounding box center [340, 239] width 336 height 35
click at [473, 241] on button "Schedule" at bounding box center [477, 240] width 44 height 18
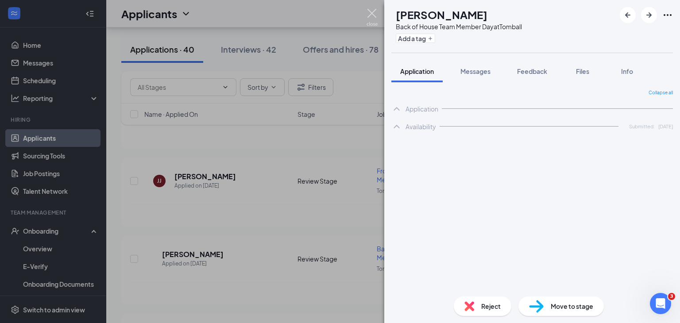
click at [369, 14] on img at bounding box center [372, 17] width 11 height 17
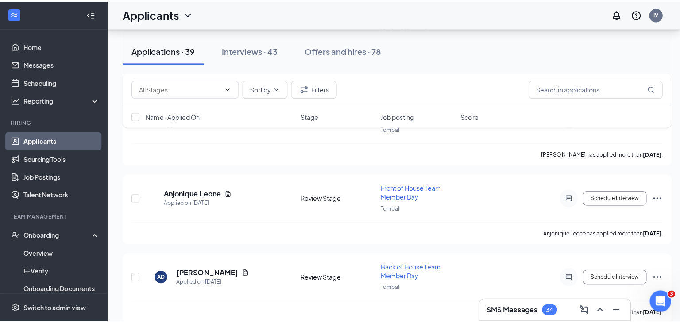
scroll to position [1112, 0]
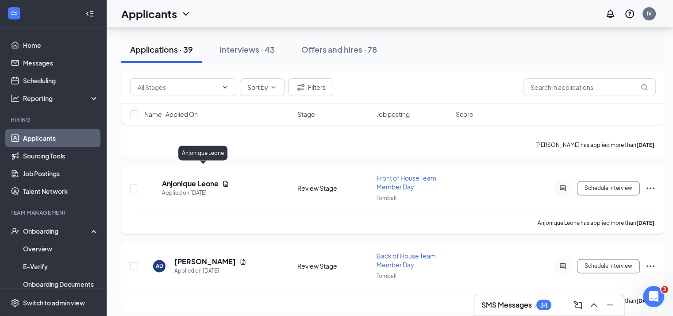
click at [216, 179] on h5 "Anjonique Leone" at bounding box center [190, 184] width 57 height 10
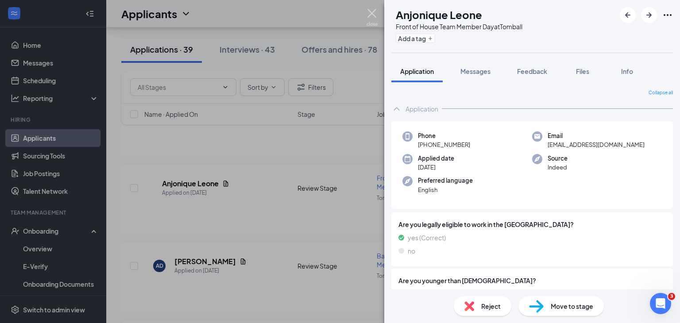
click at [371, 15] on img at bounding box center [372, 17] width 11 height 17
